Goal: Task Accomplishment & Management: Complete application form

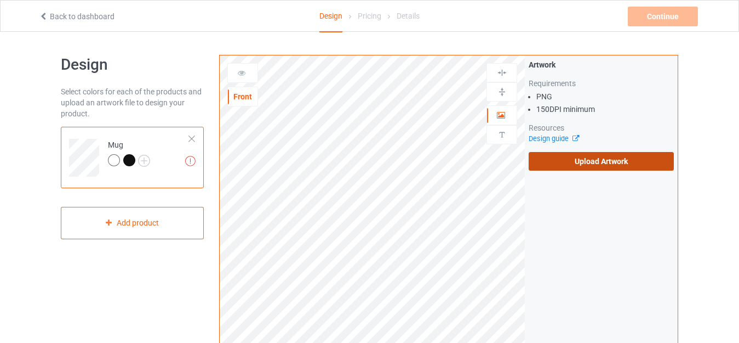
click at [592, 163] on label "Upload Artwork" at bounding box center [601, 161] width 145 height 19
click at [0, 0] on input "Upload Artwork" at bounding box center [0, 0] width 0 height 0
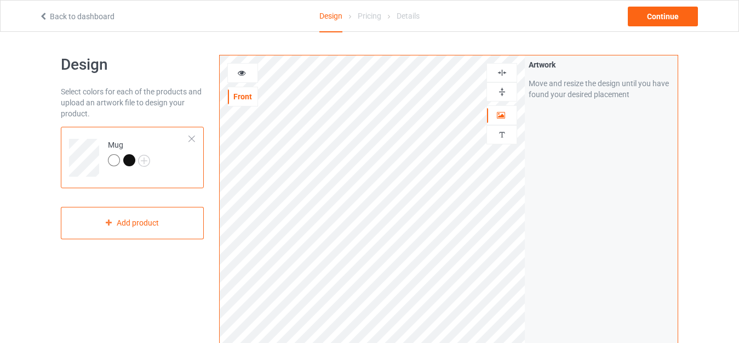
click at [502, 87] on img at bounding box center [502, 92] width 10 height 10
click at [501, 93] on img at bounding box center [502, 92] width 10 height 10
click at [503, 95] on img at bounding box center [502, 92] width 10 height 10
click at [499, 93] on img at bounding box center [502, 92] width 10 height 10
click at [661, 21] on div "Continue" at bounding box center [663, 17] width 70 height 20
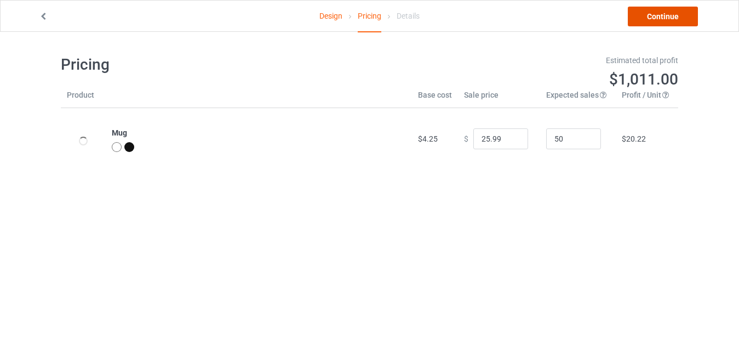
click at [661, 21] on link "Continue" at bounding box center [663, 17] width 70 height 20
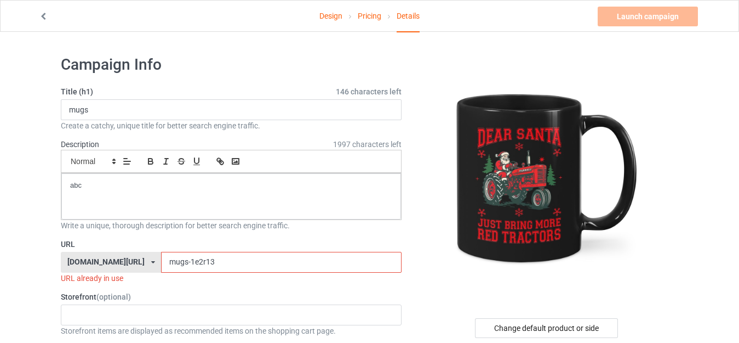
click at [176, 262] on input "mugs-1e2r13" at bounding box center [281, 262] width 240 height 21
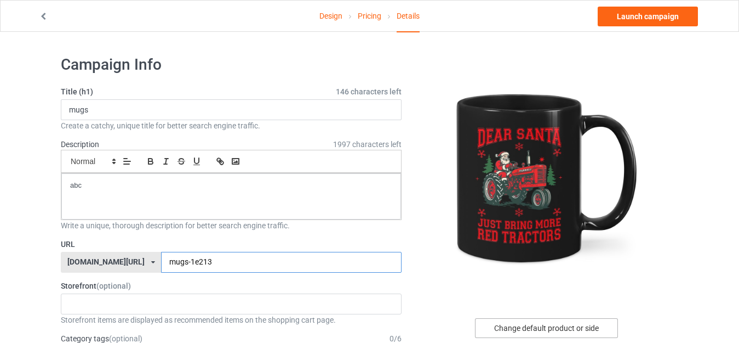
type input "mugs-1e213"
click at [531, 327] on div "Change default product or side" at bounding box center [546, 328] width 143 height 20
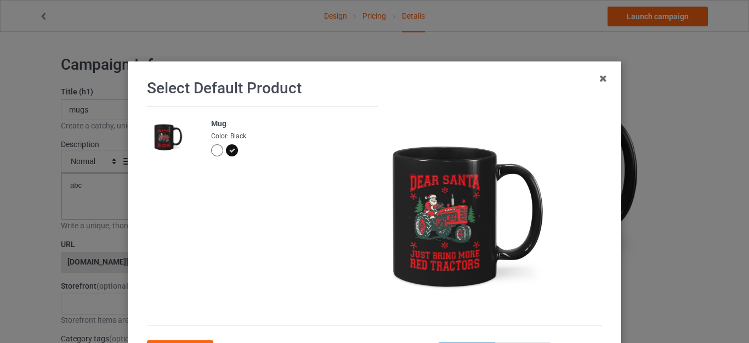
click at [211, 151] on div at bounding box center [217, 150] width 12 height 12
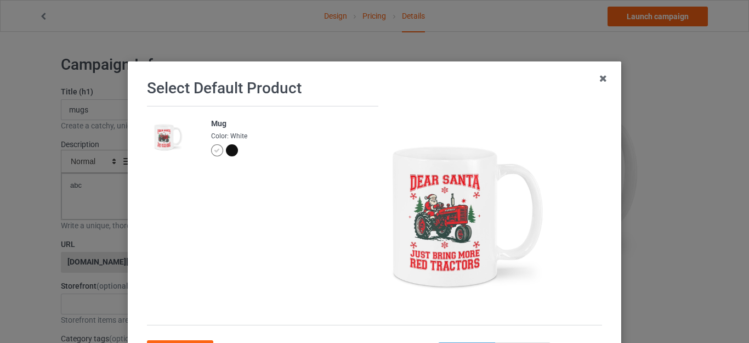
scroll to position [55, 0]
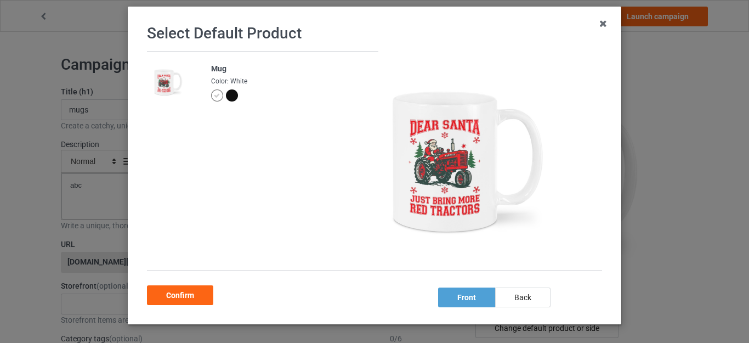
click at [171, 295] on div "Confirm" at bounding box center [180, 295] width 66 height 20
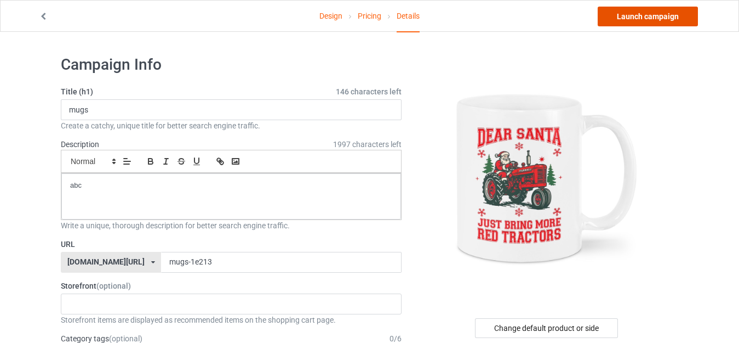
click at [643, 17] on link "Launch campaign" at bounding box center [648, 17] width 100 height 20
